Goal: Task Accomplishment & Management: Manage account settings

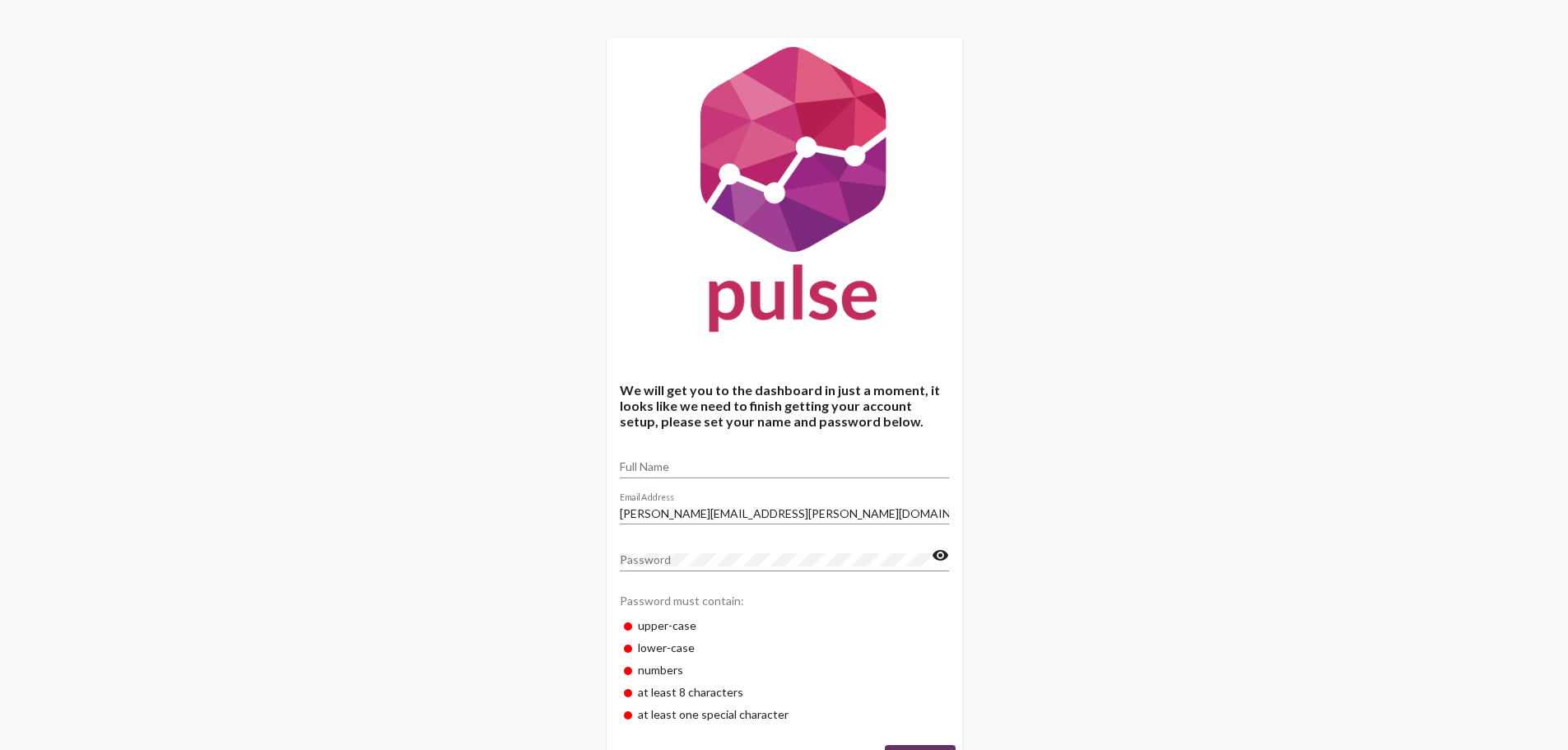
click at [717, 468] on input "Full Name" at bounding box center [784, 466] width 329 height 13
type input "[PERSON_NAME]"
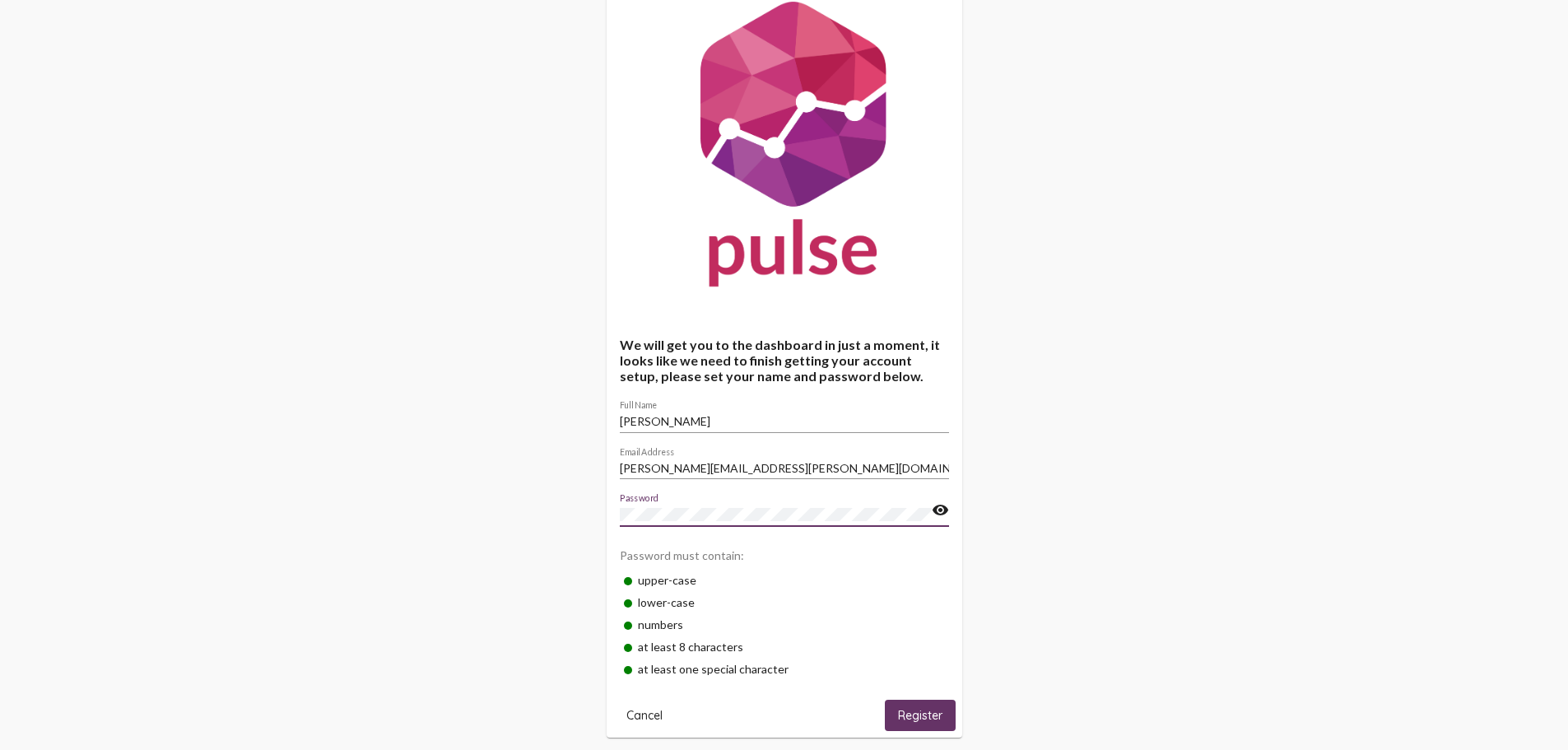
scroll to position [70, 0]
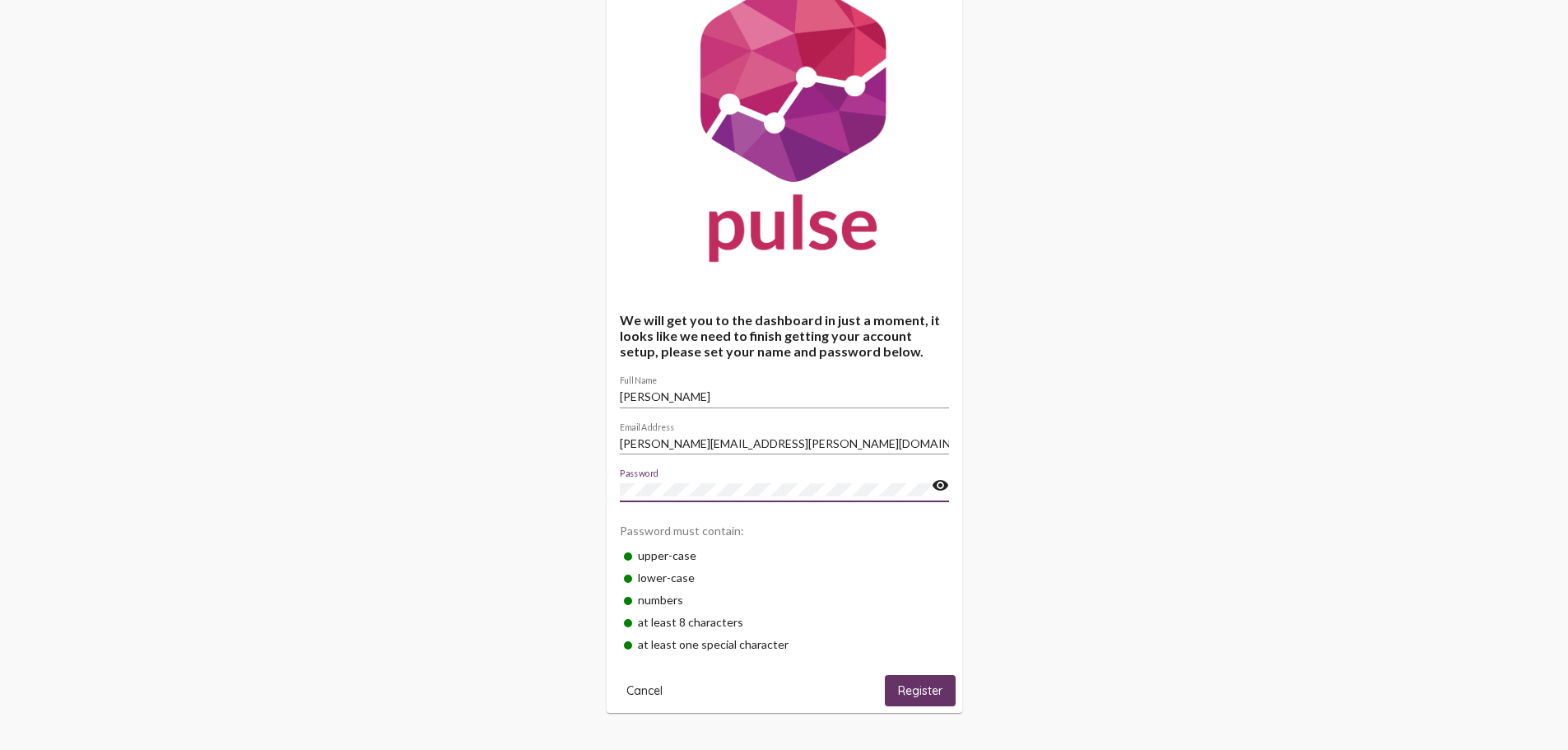
click at [923, 688] on span "Register" at bounding box center [920, 691] width 44 height 15
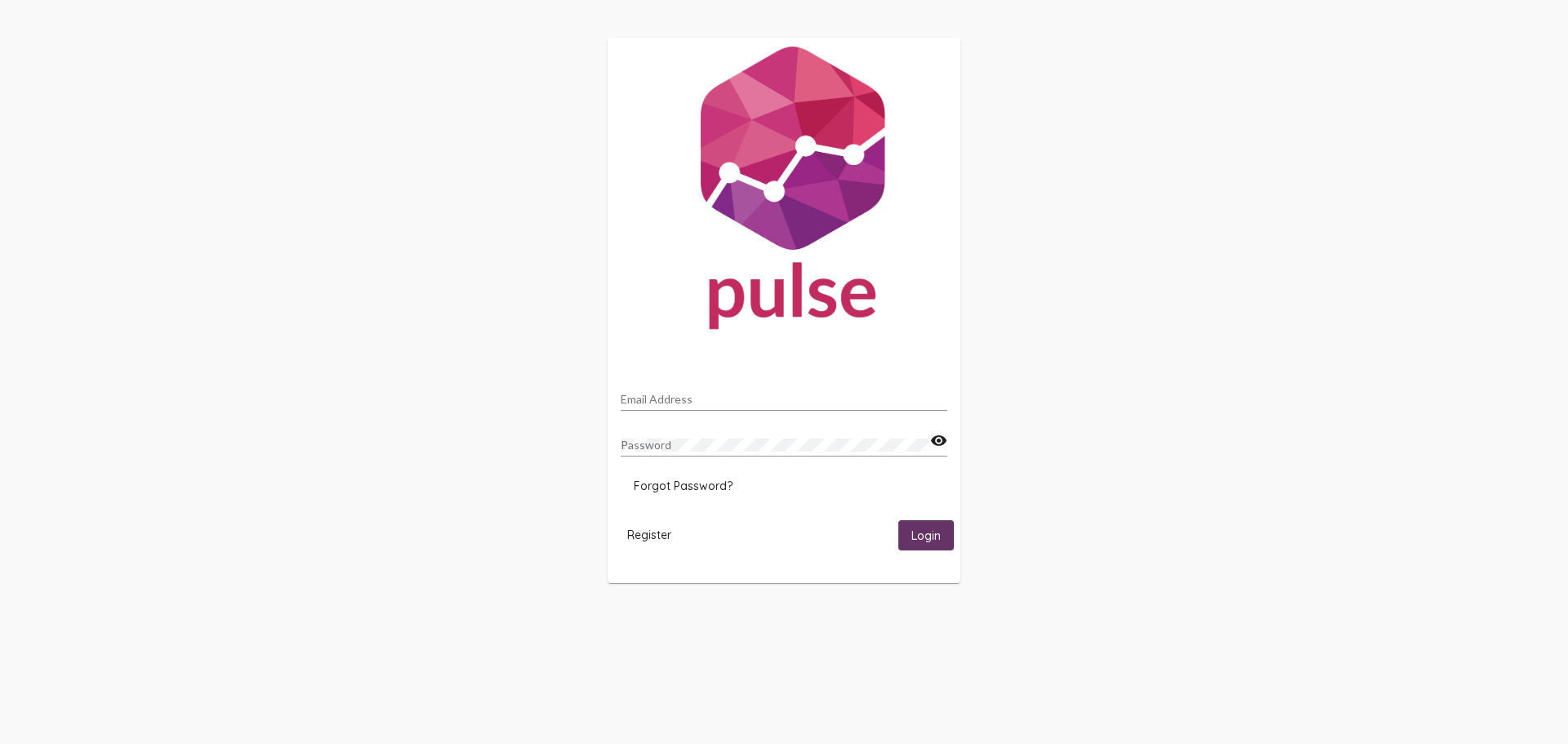
click at [622, 390] on div "Email Address" at bounding box center [784, 394] width 327 height 32
type input "[PERSON_NAME][EMAIL_ADDRESS][PERSON_NAME][DOMAIN_NAME]"
click at [899, 520] on button "Login" at bounding box center [926, 535] width 55 height 30
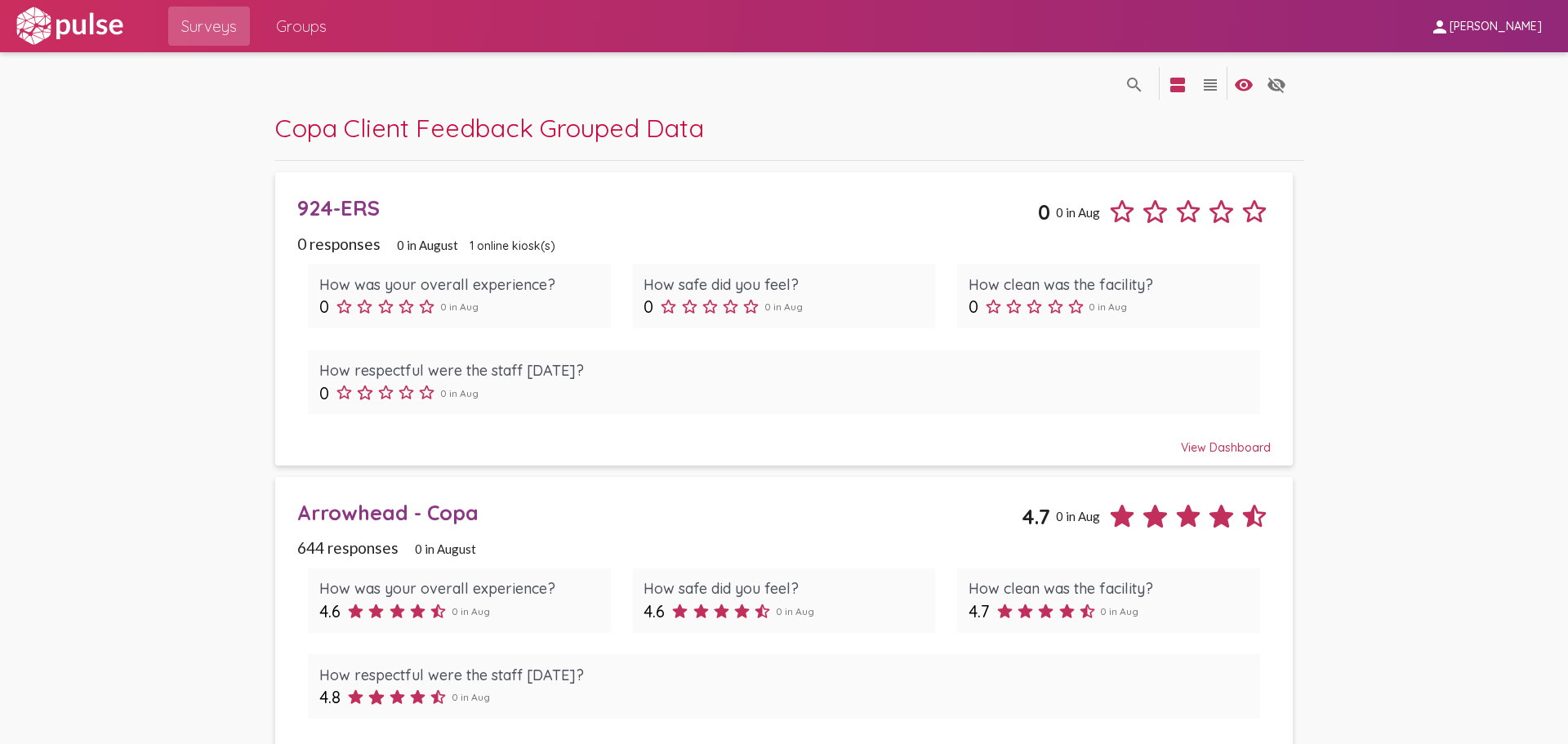
click at [1211, 445] on div "View Dashboard" at bounding box center [783, 439] width 973 height 29
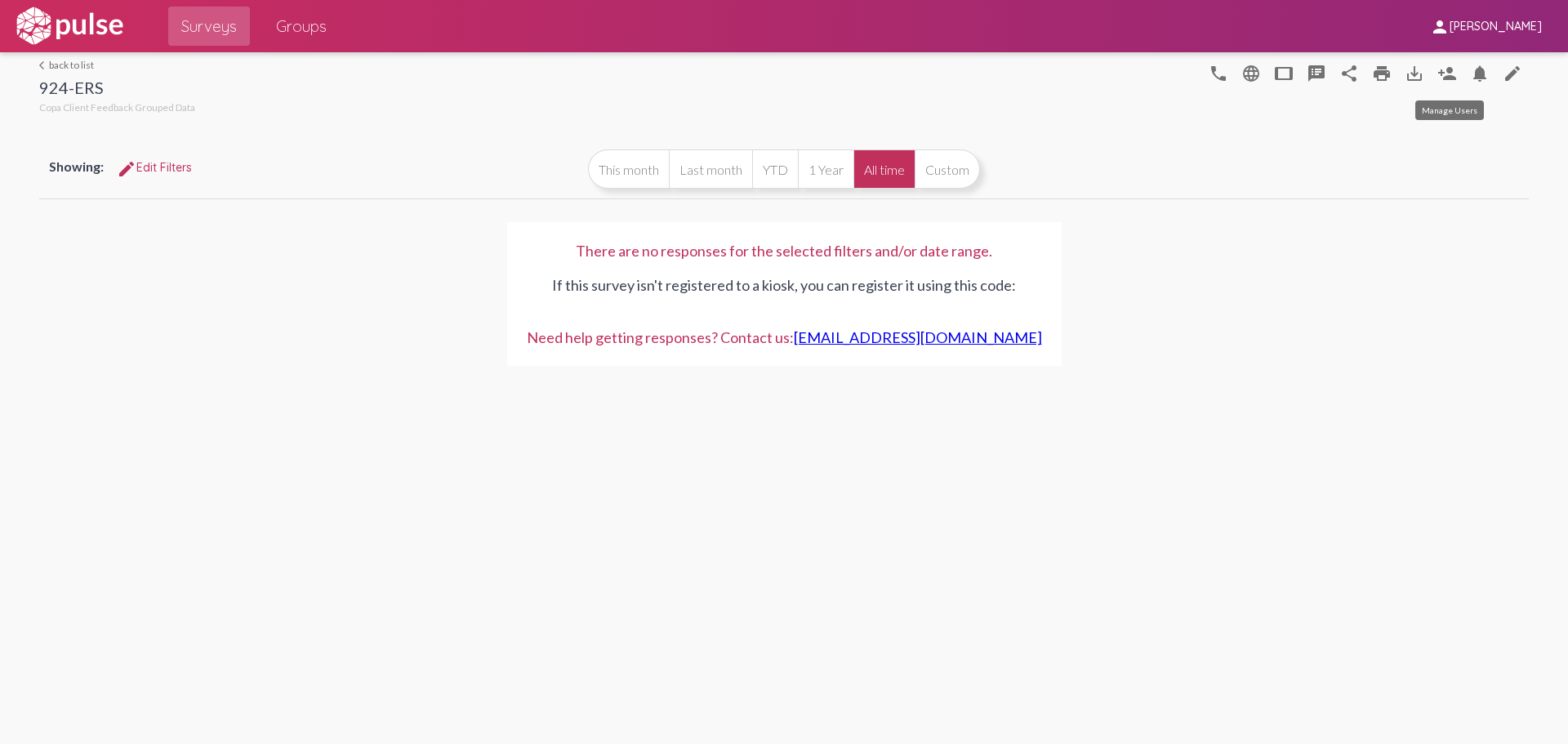
click at [1446, 69] on mat-icon "person_add" at bounding box center [1447, 73] width 19 height 19
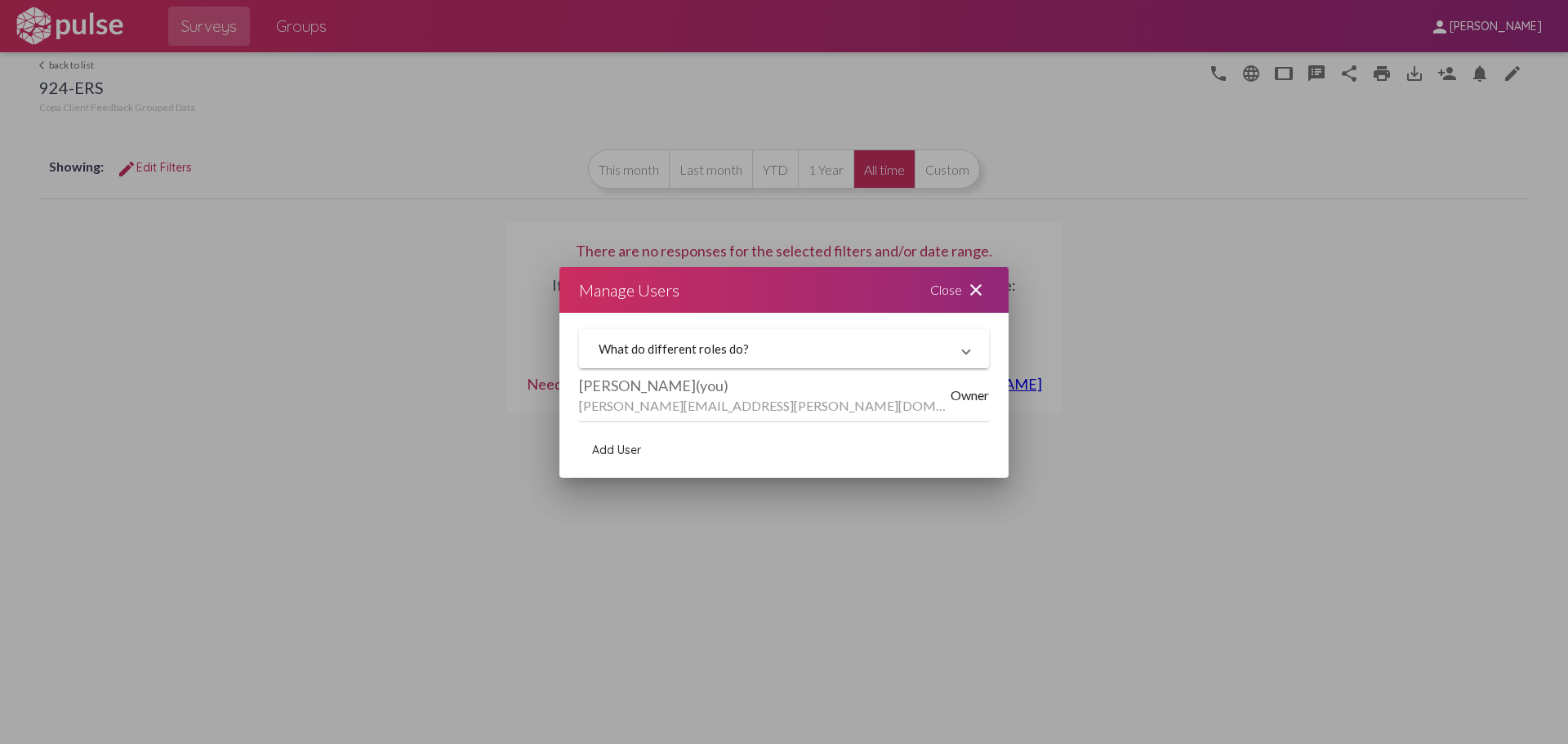
click at [654, 343] on mat-panel-title "What do different roles do?" at bounding box center [774, 349] width 351 height 15
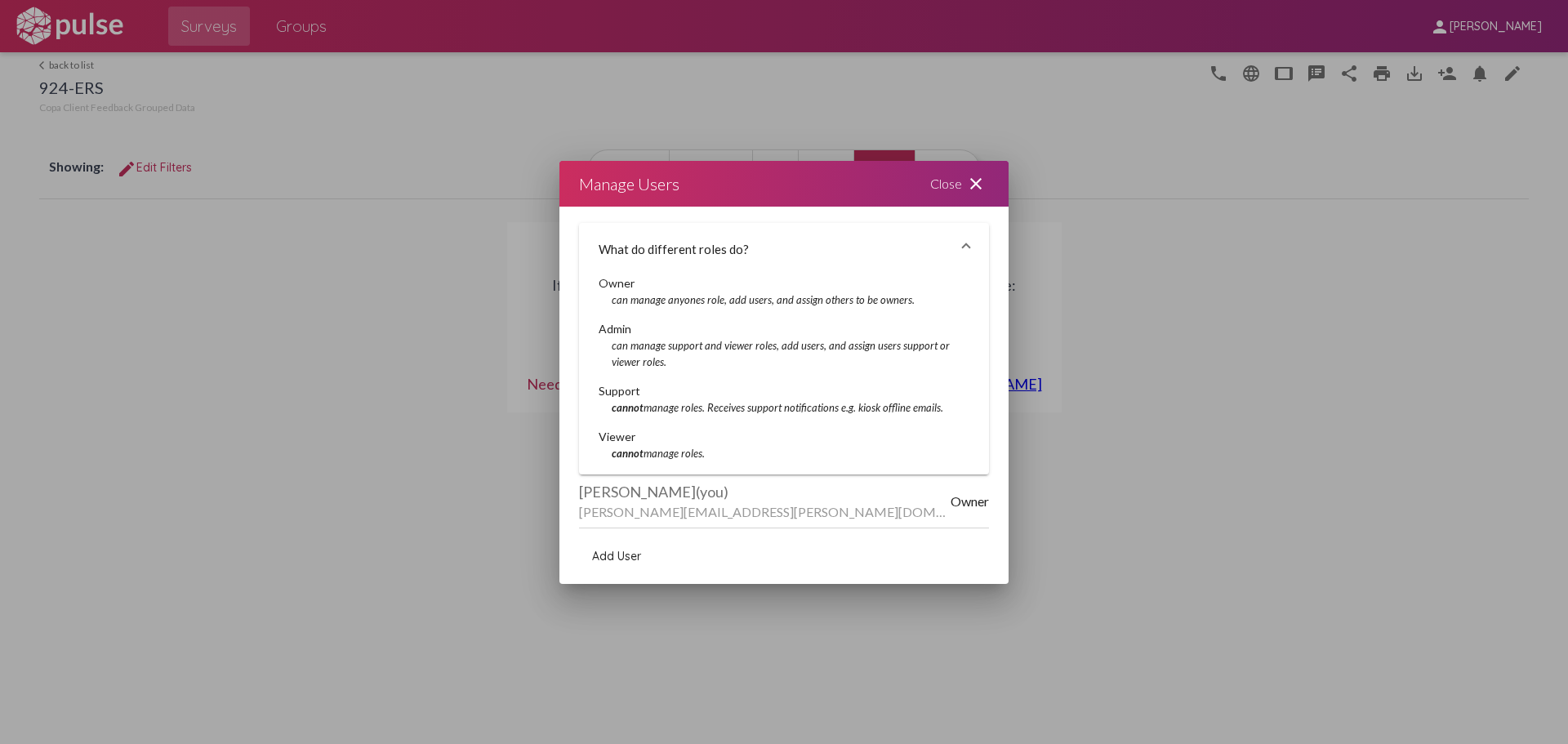
click at [636, 348] on icon "can manage support and viewer roles, add users, and assign users support or vie…" at bounding box center [780, 353] width 338 height 29
click at [614, 567] on button "Add User" at bounding box center [616, 556] width 75 height 29
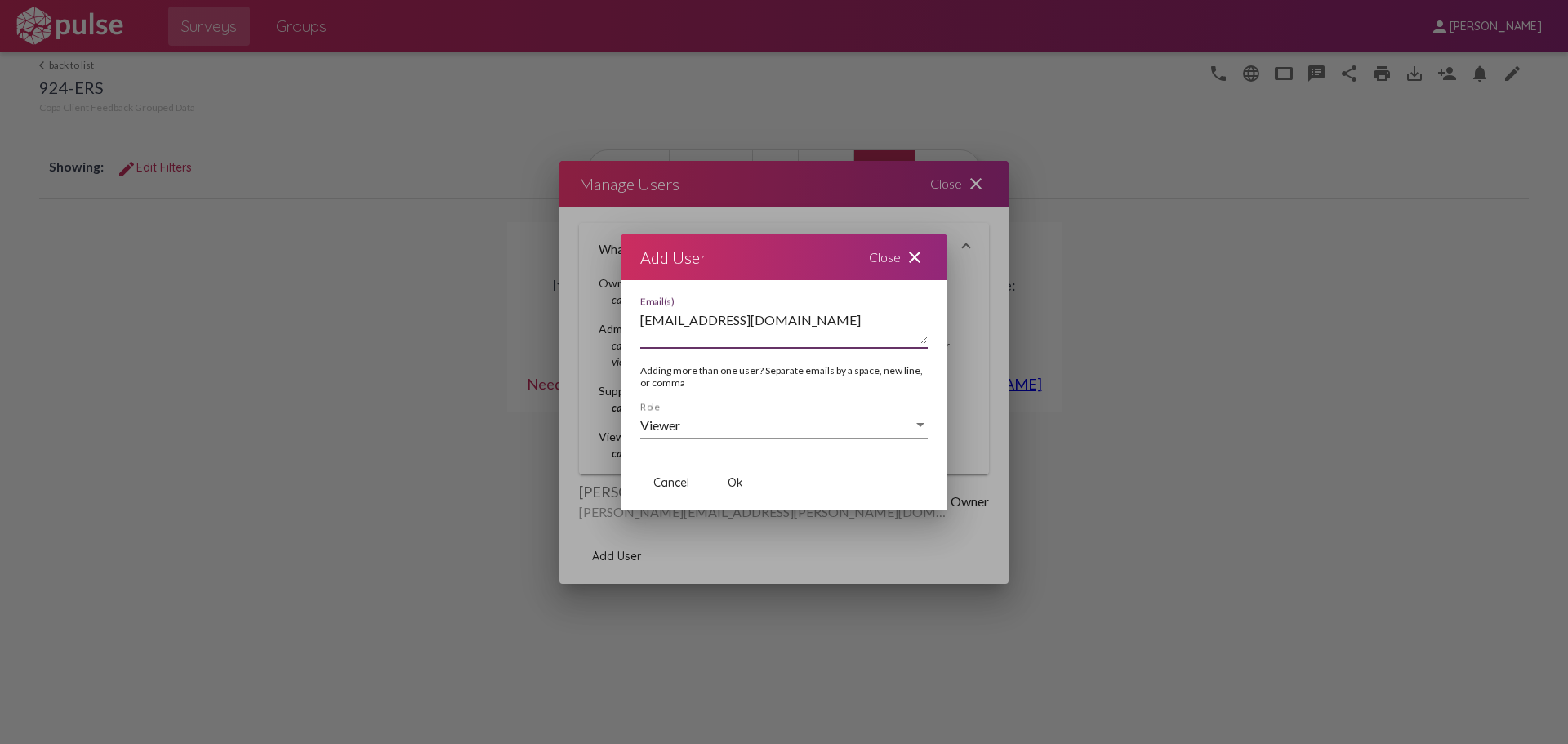
type textarea "[EMAIL_ADDRESS][DOMAIN_NAME]"
click at [677, 421] on span "Viewer" at bounding box center [660, 425] width 40 height 16
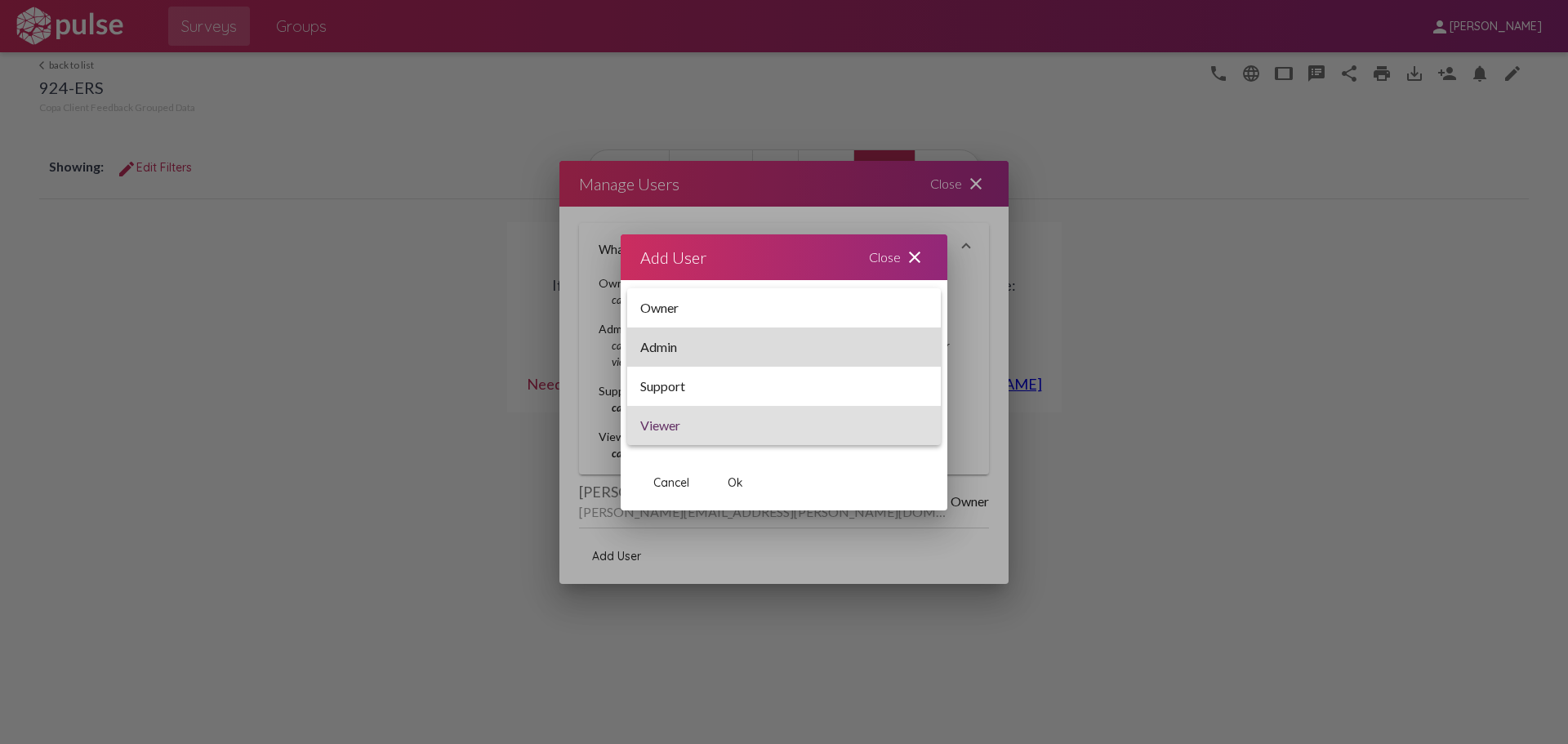
click at [669, 348] on span "Admin" at bounding box center [784, 347] width 287 height 39
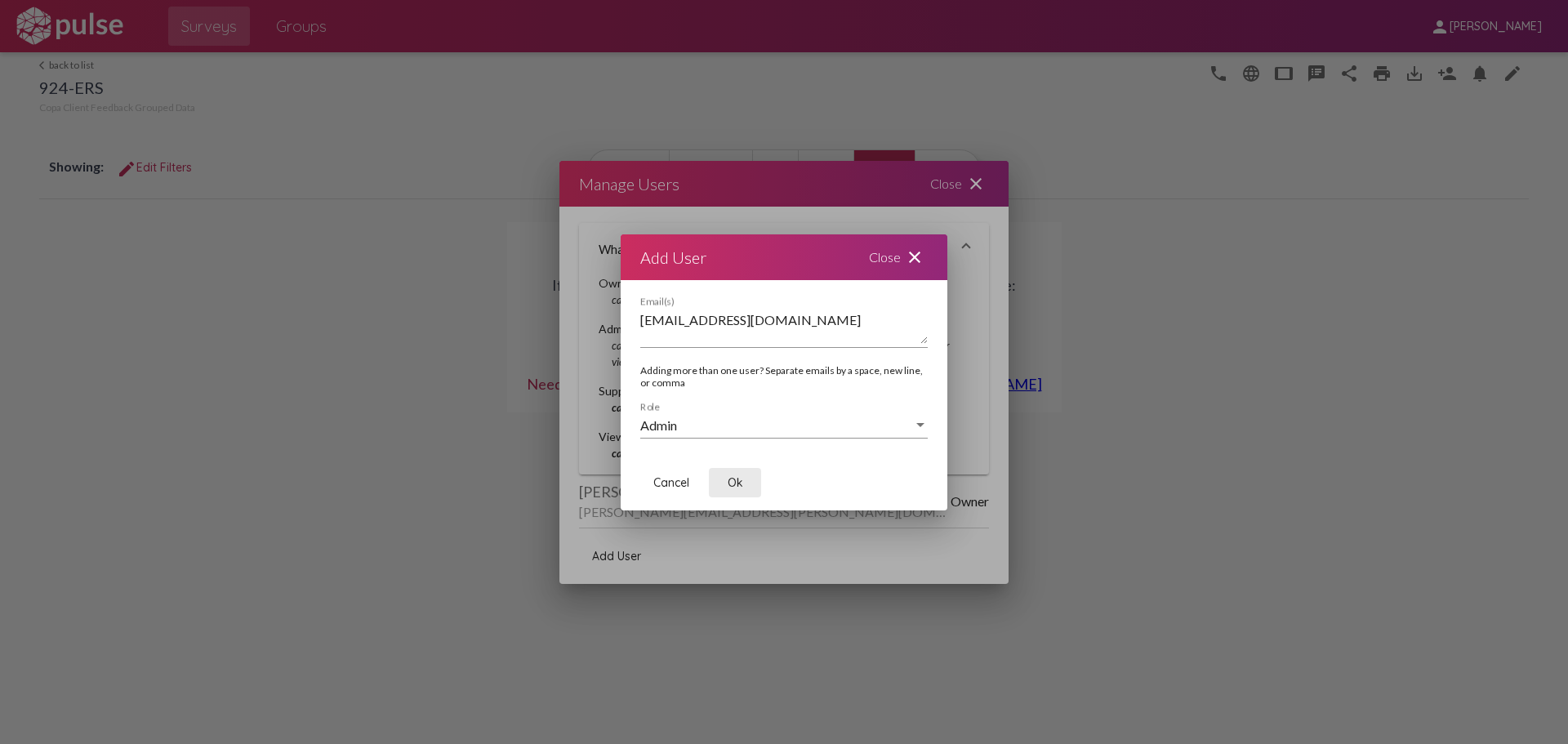
click at [732, 475] on span "Ok" at bounding box center [736, 482] width 16 height 15
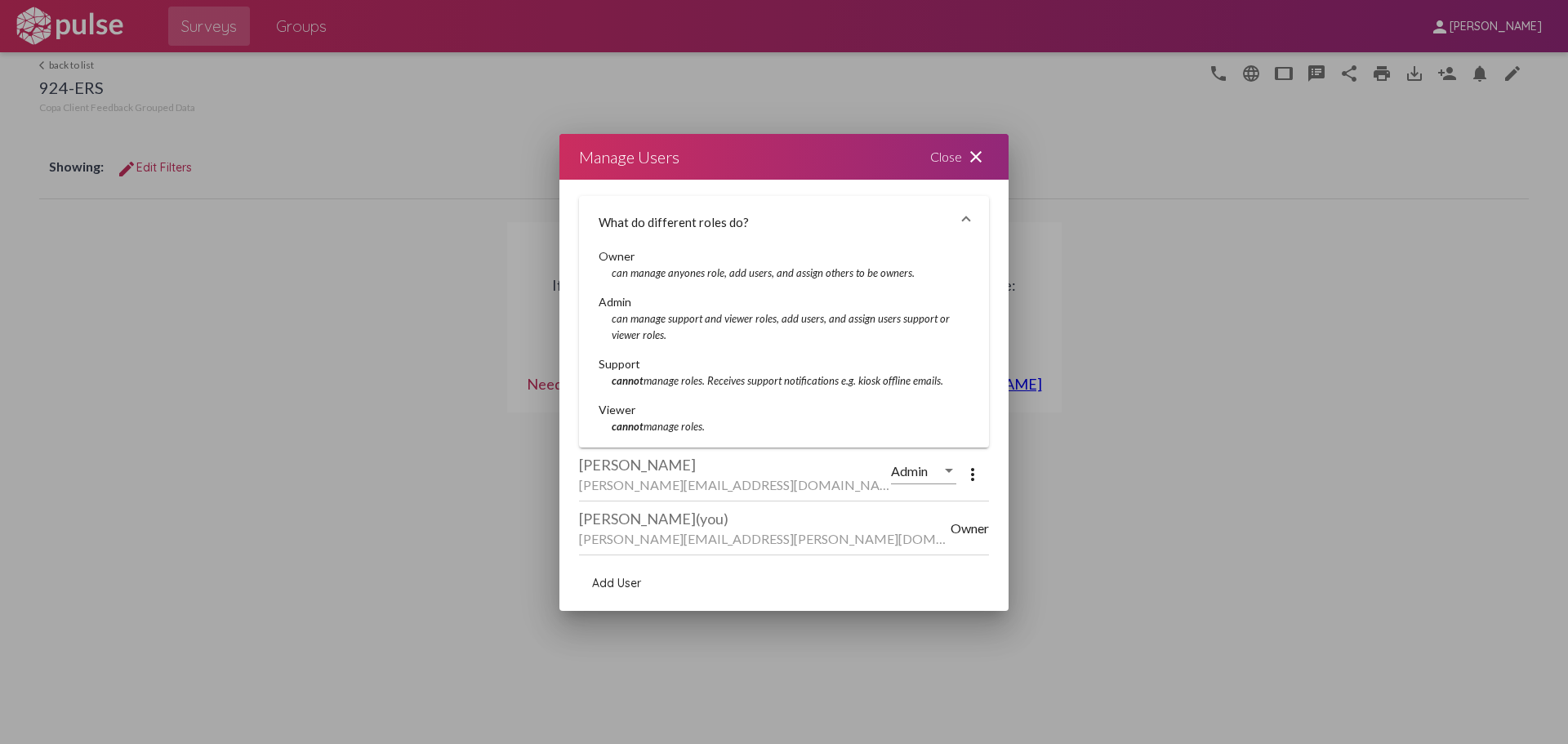
click at [608, 582] on span "Add User" at bounding box center [617, 583] width 49 height 15
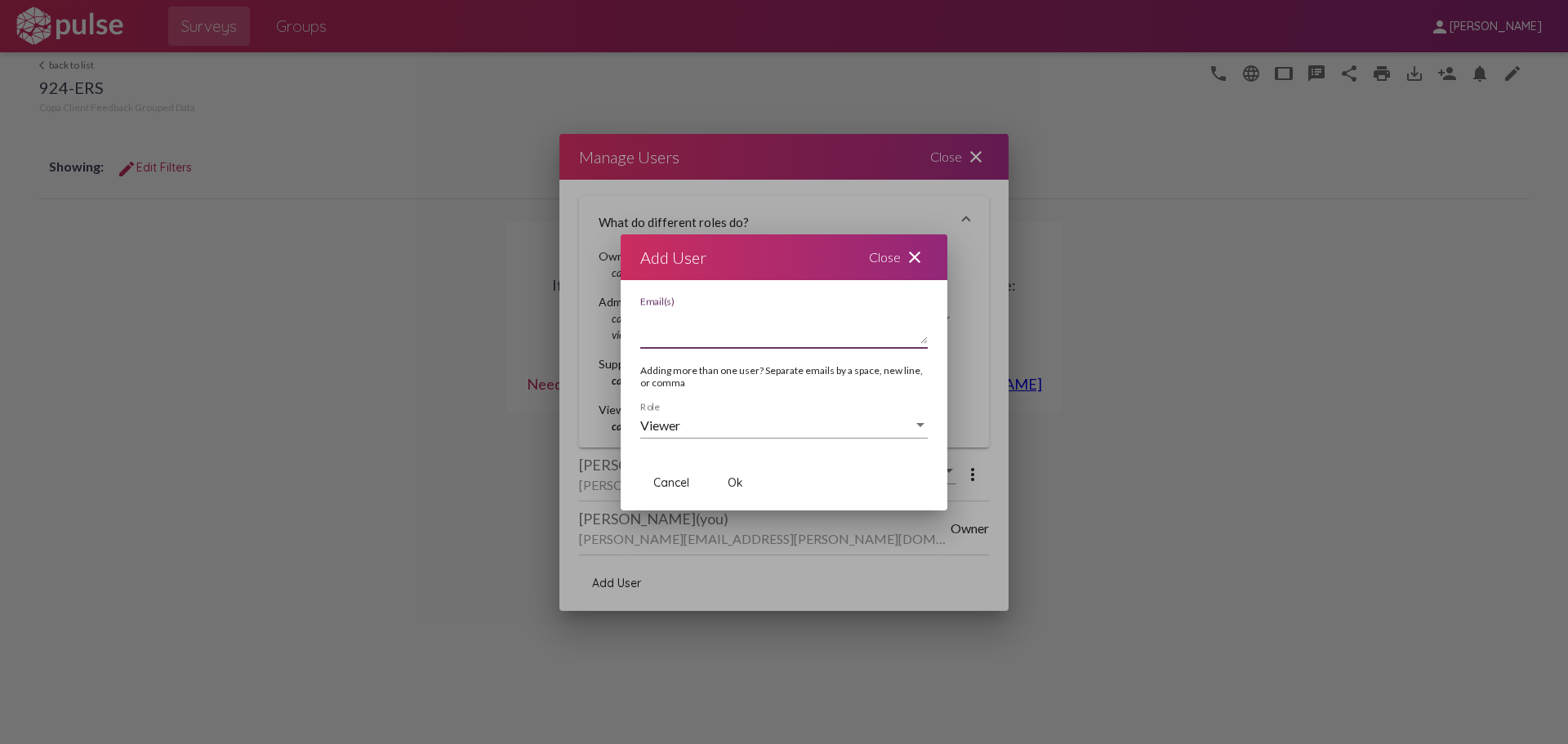
paste textarea "[EMAIL_ADDRESS][PERSON_NAME][DOMAIN_NAME]"
type textarea "[EMAIL_ADDRESS][PERSON_NAME][DOMAIN_NAME]"
click at [732, 482] on span "Ok" at bounding box center [736, 482] width 16 height 15
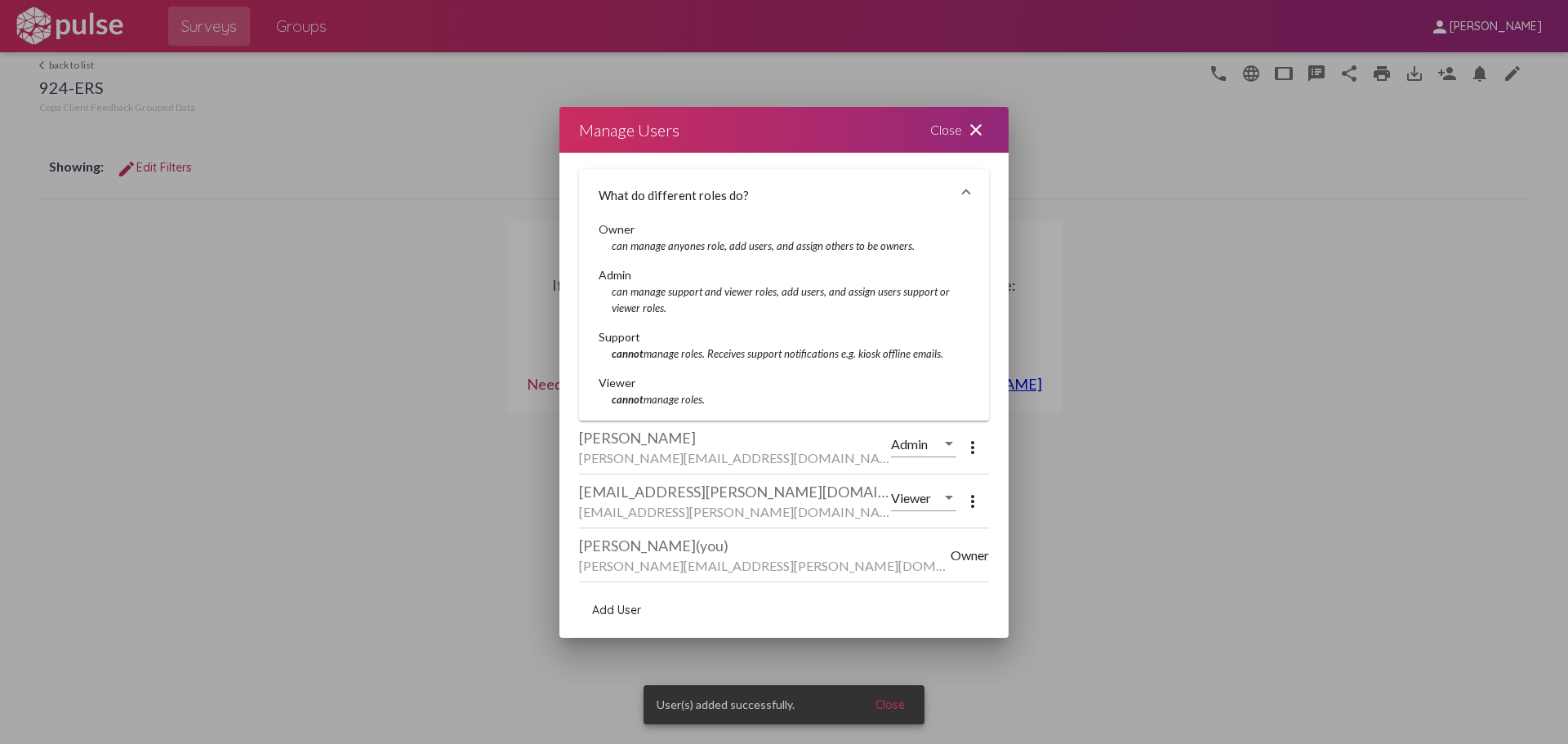
click at [975, 130] on mat-icon "close" at bounding box center [976, 129] width 19 height 19
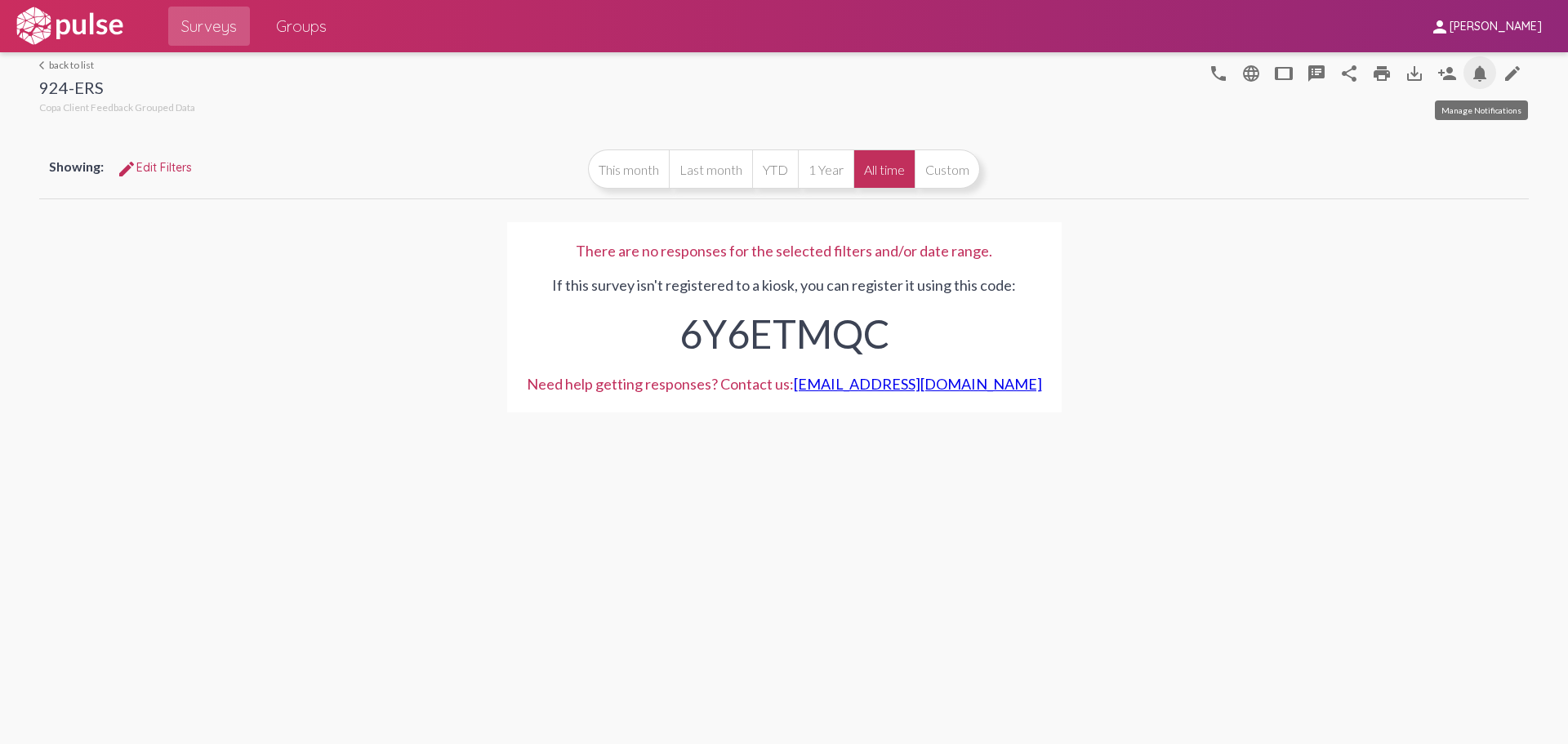
click at [1485, 72] on mat-icon "notifications" at bounding box center [1480, 73] width 19 height 19
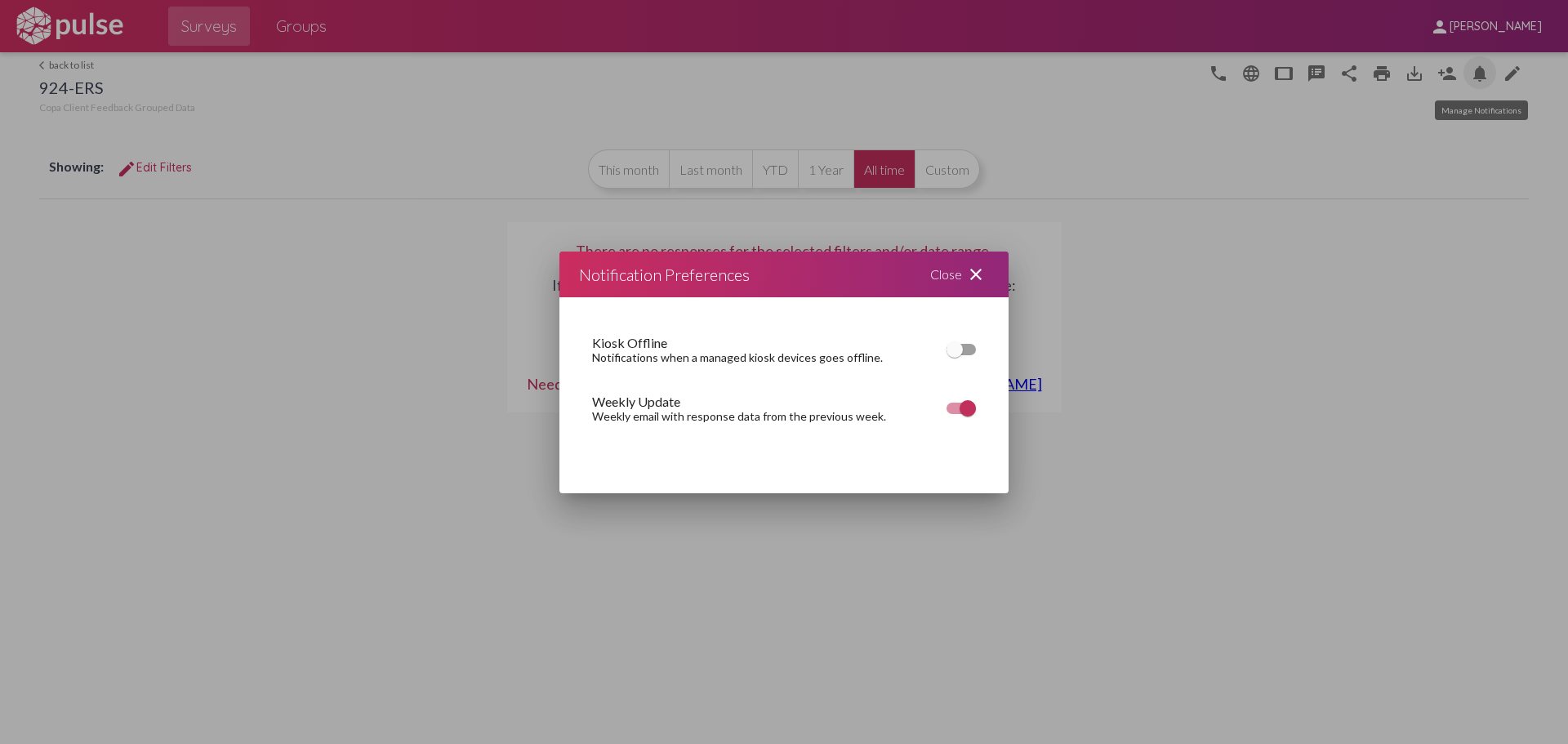
checkbox input "true"
click at [984, 278] on mat-icon "close" at bounding box center [976, 274] width 19 height 19
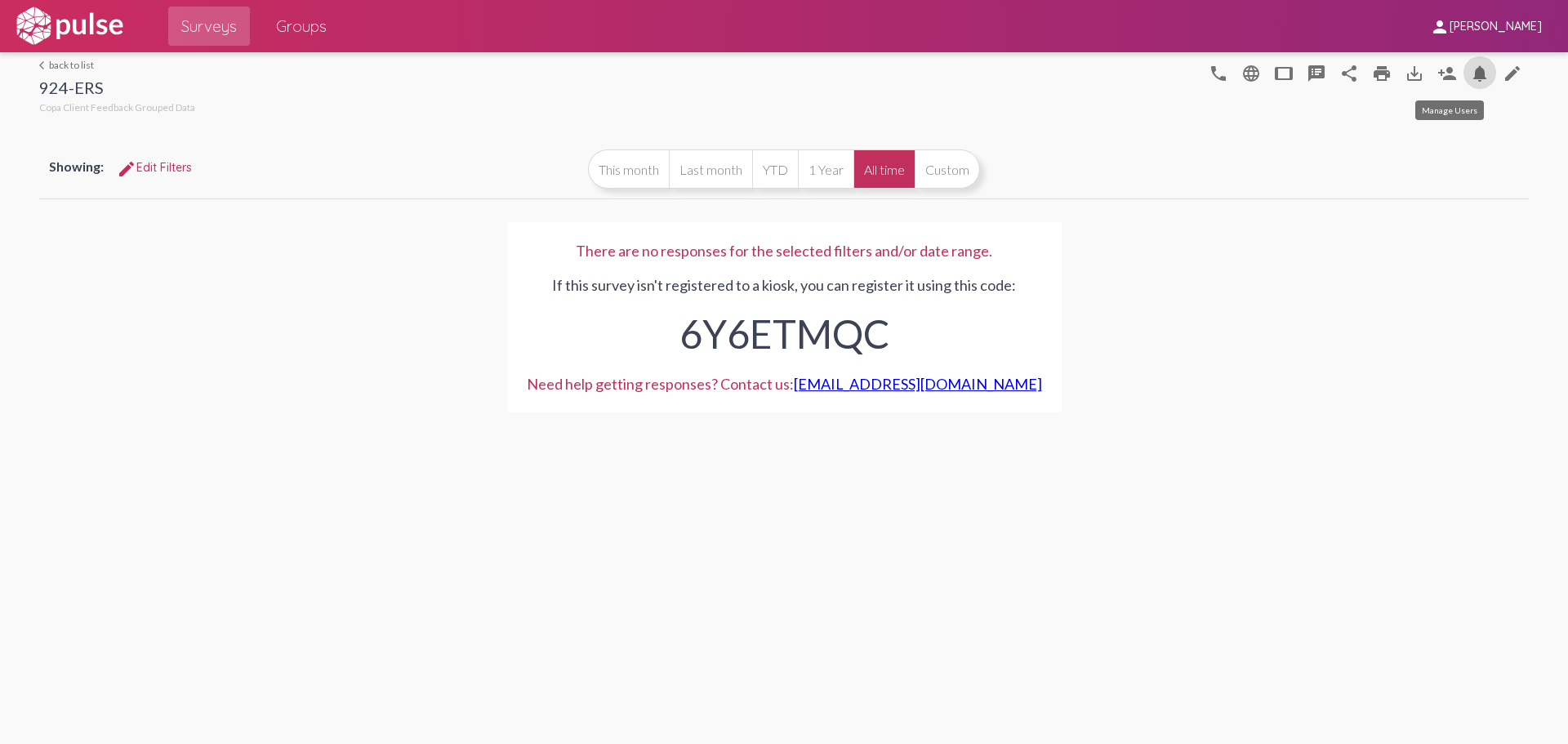
click at [1442, 70] on mat-icon "person_add" at bounding box center [1447, 73] width 19 height 19
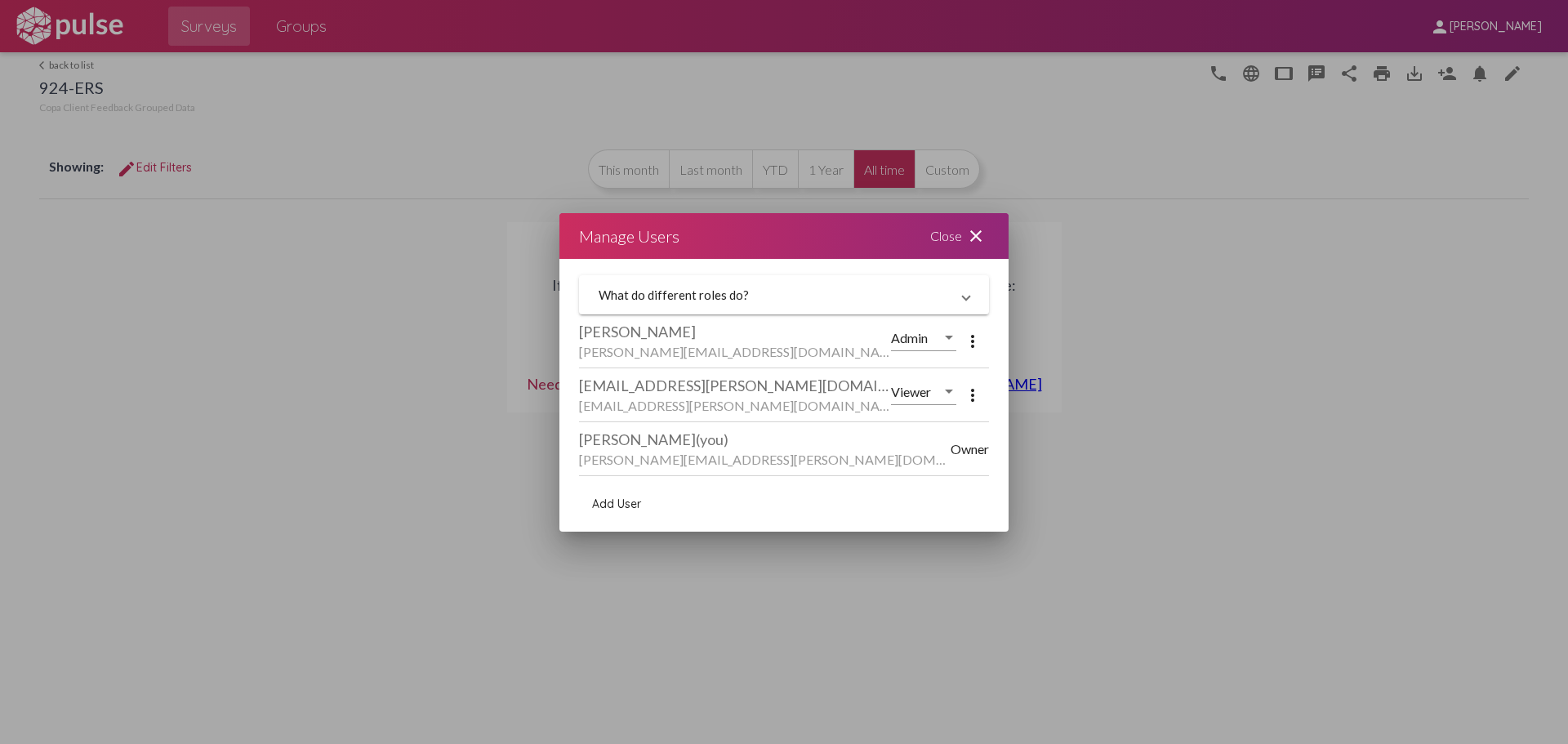
click at [978, 236] on mat-icon "close" at bounding box center [976, 236] width 19 height 19
